Goal: Find specific page/section: Find specific page/section

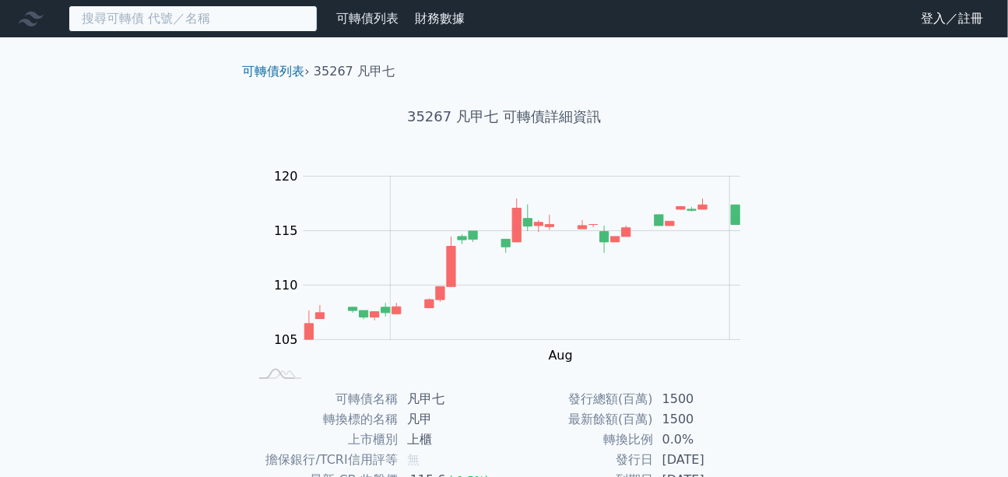
click at [222, 30] on input at bounding box center [192, 18] width 249 height 26
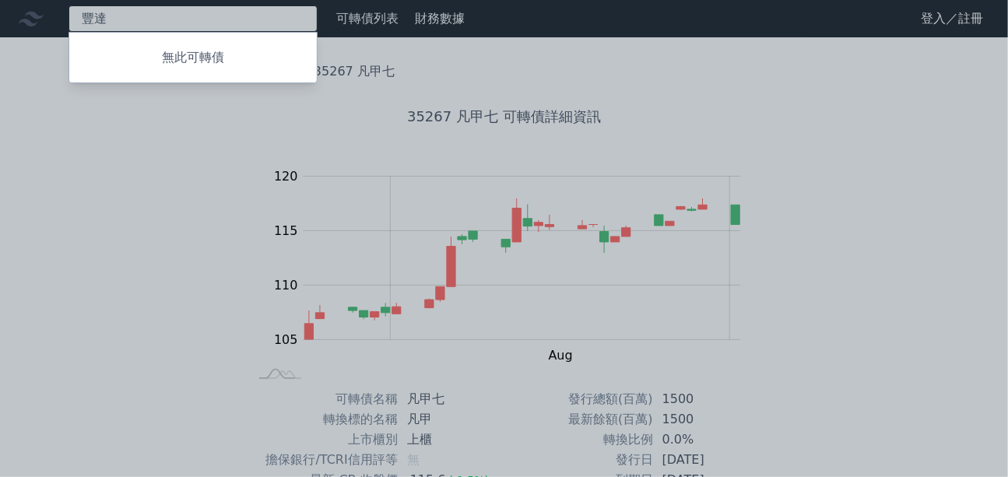
type input "豐"
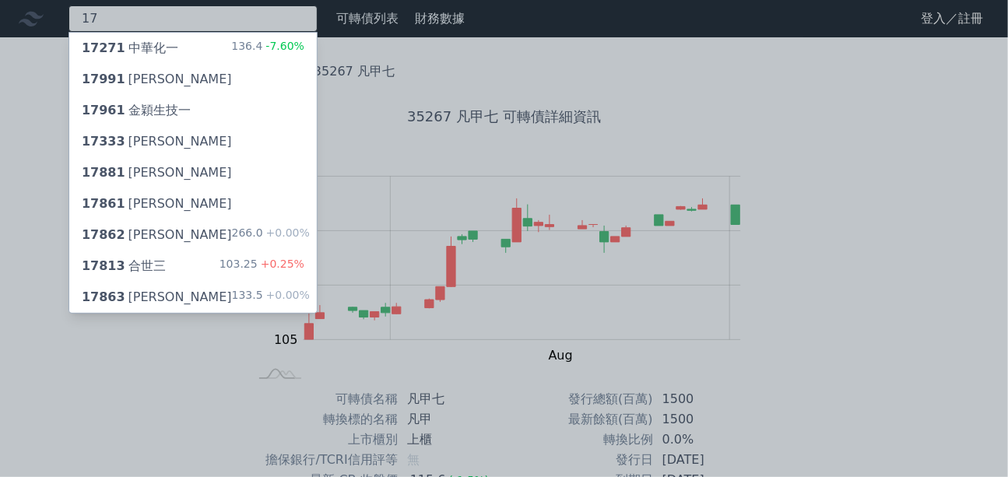
type input "1"
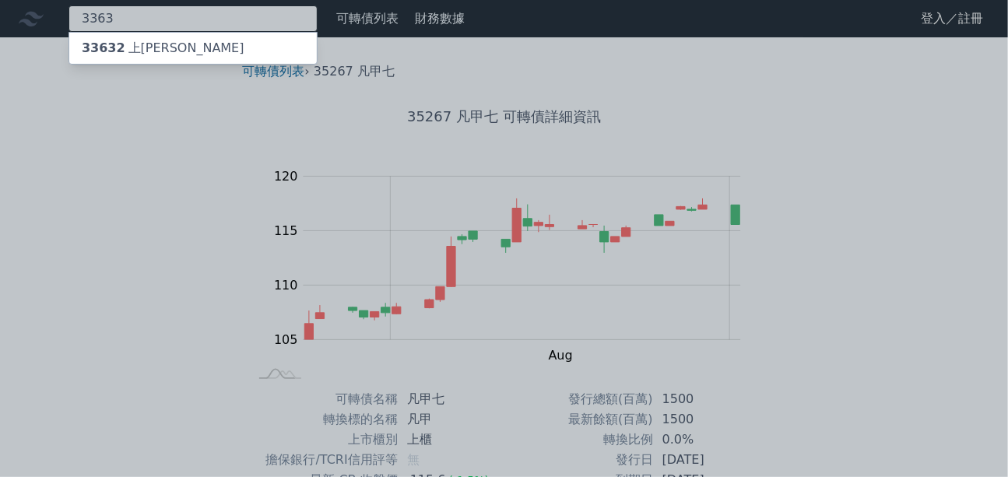
type input "3363"
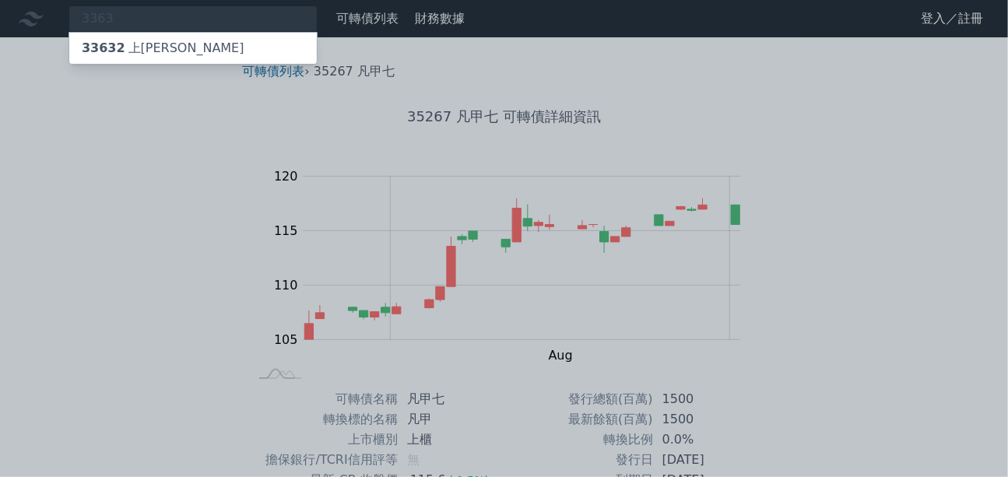
click at [195, 47] on div "33632 上[PERSON_NAME]" at bounding box center [192, 48] width 247 height 31
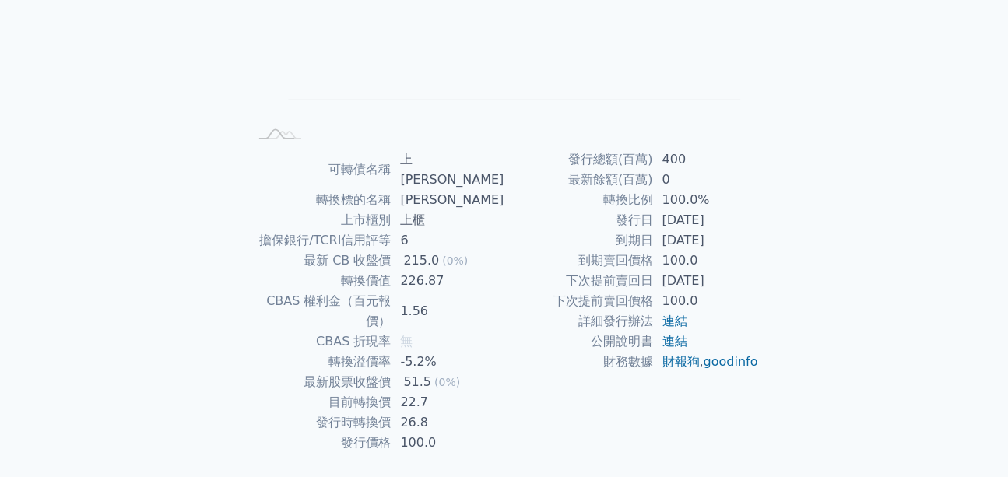
scroll to position [243, 0]
